Goal: Navigation & Orientation: Find specific page/section

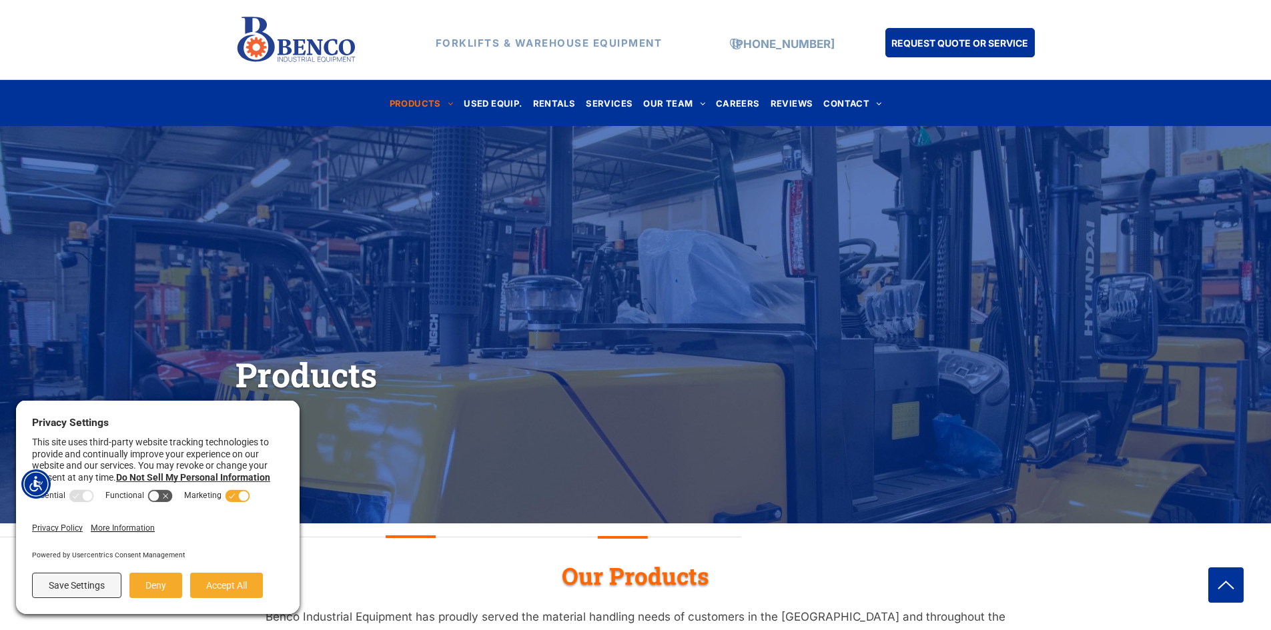
drag, startPoint x: 1115, startPoint y: 477, endPoint x: 1052, endPoint y: 93, distance: 389.4
